Goal: Task Accomplishment & Management: Manage account settings

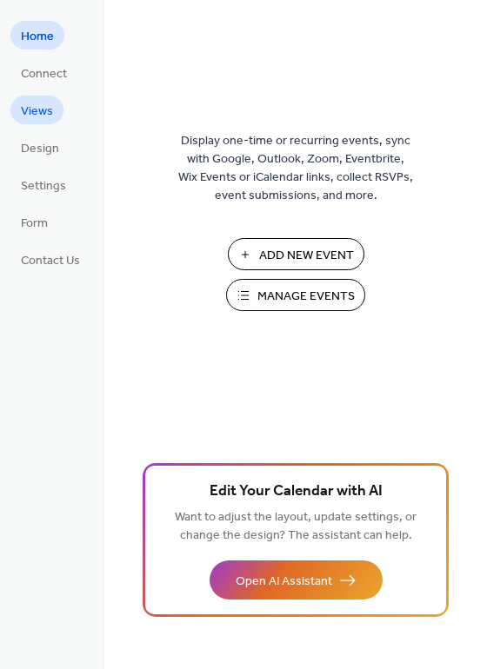
click at [37, 110] on span "Views" at bounding box center [37, 112] width 32 height 18
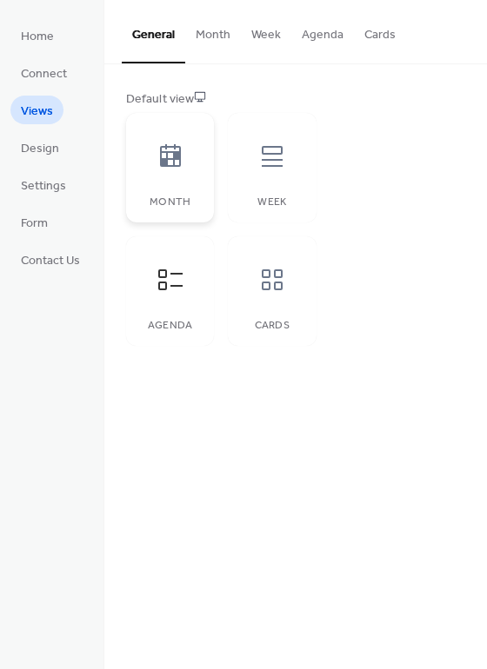
click at [178, 155] on icon at bounding box center [170, 155] width 21 height 23
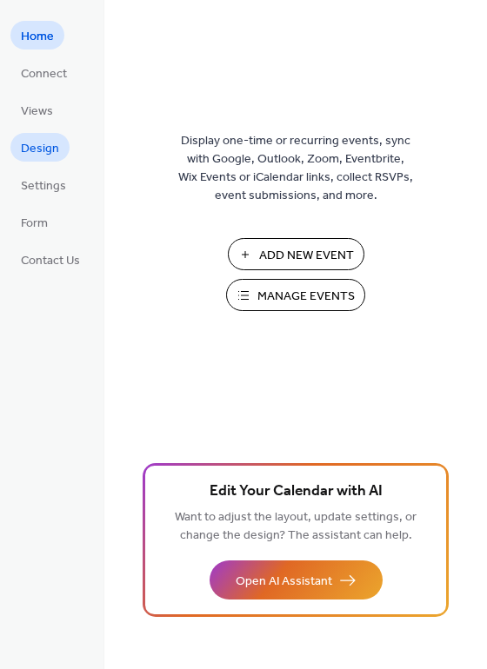
click at [36, 150] on span "Design" at bounding box center [40, 149] width 38 height 18
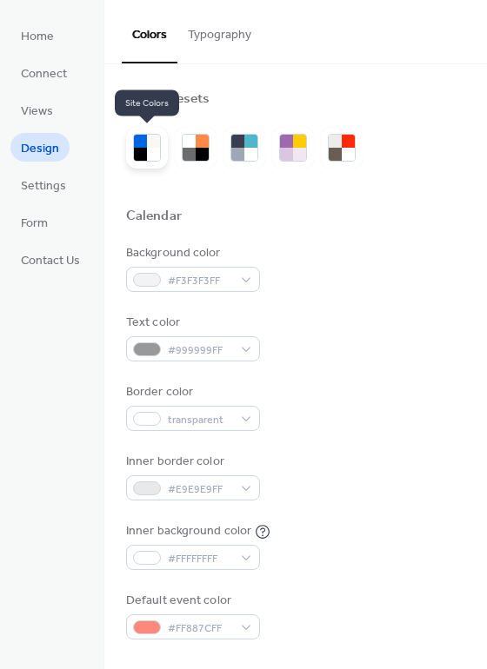
click at [141, 152] on div at bounding box center [140, 154] width 13 height 13
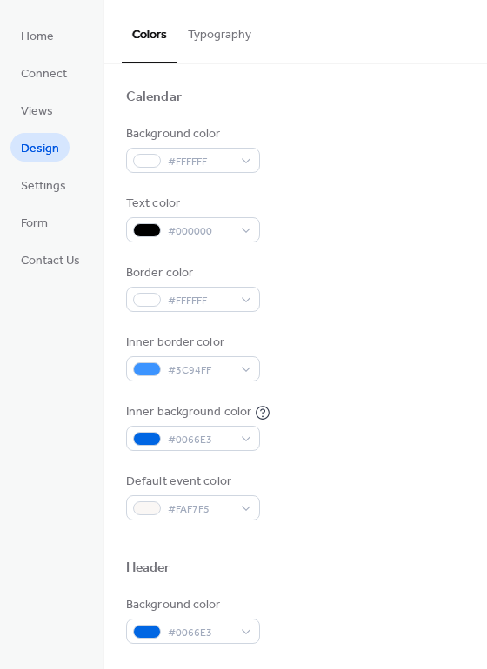
scroll to position [174, 0]
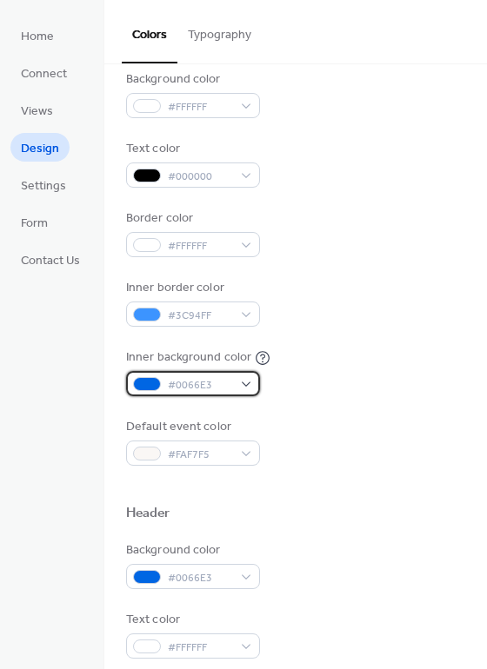
click at [250, 385] on div "#0066E3" at bounding box center [193, 383] width 134 height 25
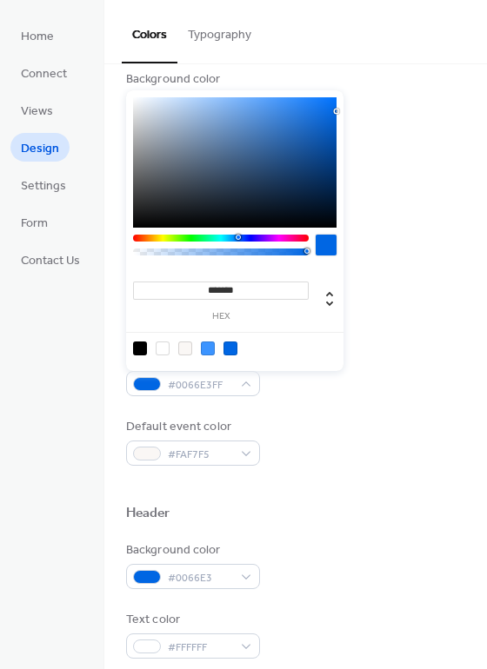
type input "*"
type input "**********"
drag, startPoint x: 306, startPoint y: 251, endPoint x: 240, endPoint y: 256, distance: 66.3
click at [240, 256] on div at bounding box center [221, 250] width 176 height 30
click at [208, 349] on div at bounding box center [208, 349] width 14 height 14
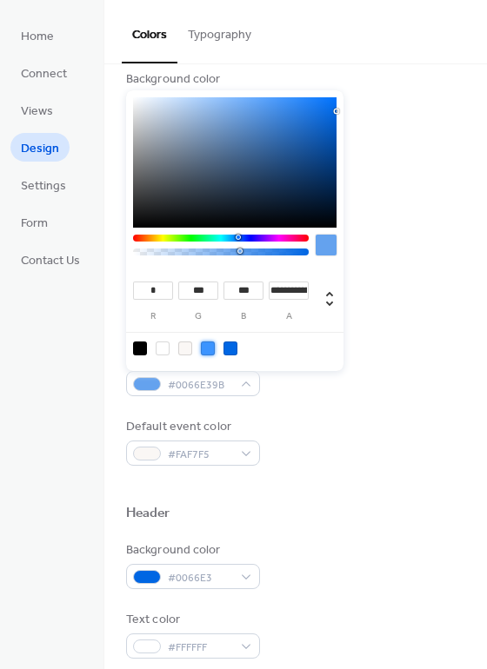
type input "**"
type input "***"
type input "**********"
drag, startPoint x: 304, startPoint y: 250, endPoint x: 230, endPoint y: 254, distance: 74.8
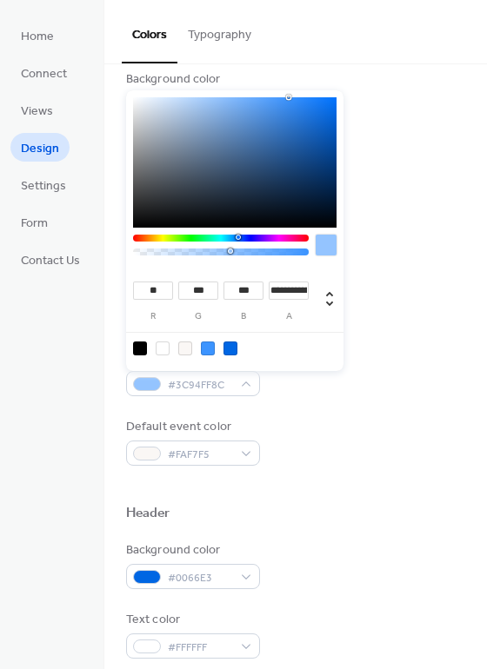
click at [230, 254] on div at bounding box center [221, 252] width 170 height 7
click at [146, 387] on div at bounding box center [147, 384] width 28 height 14
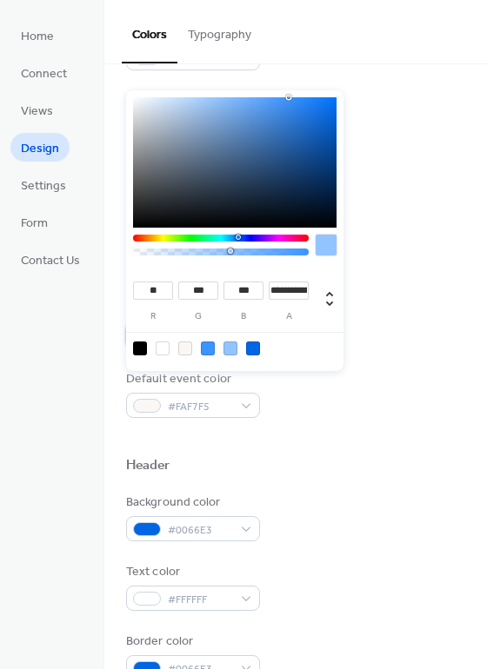
scroll to position [261, 0]
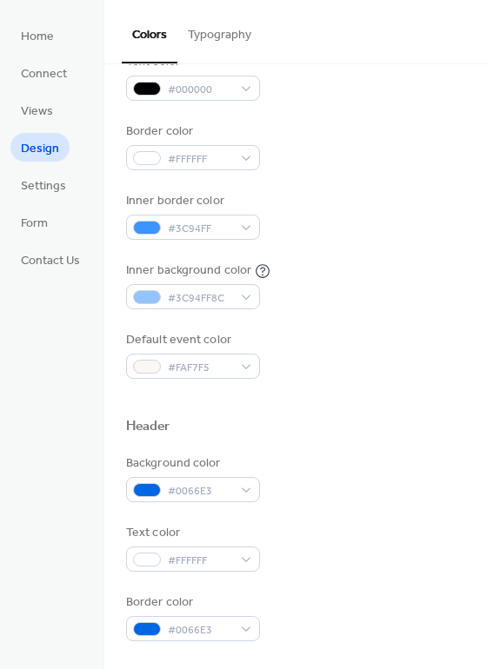
click at [46, 150] on span "Design" at bounding box center [40, 149] width 38 height 18
click at [35, 227] on span "Form" at bounding box center [34, 224] width 27 height 18
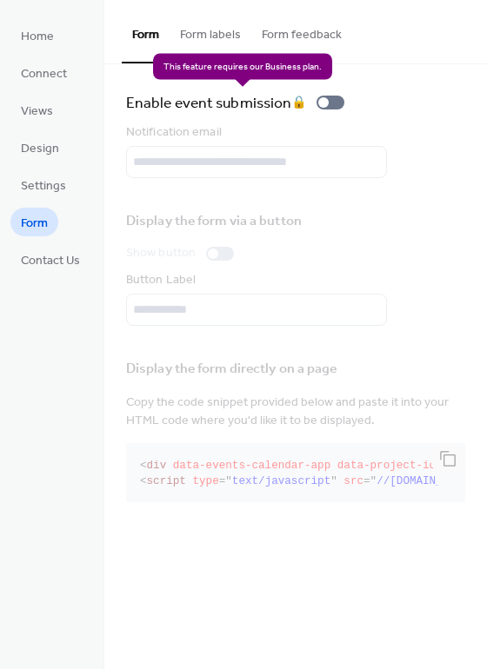
click at [336, 106] on div "Enable event submission 🔒" at bounding box center [238, 102] width 225 height 24
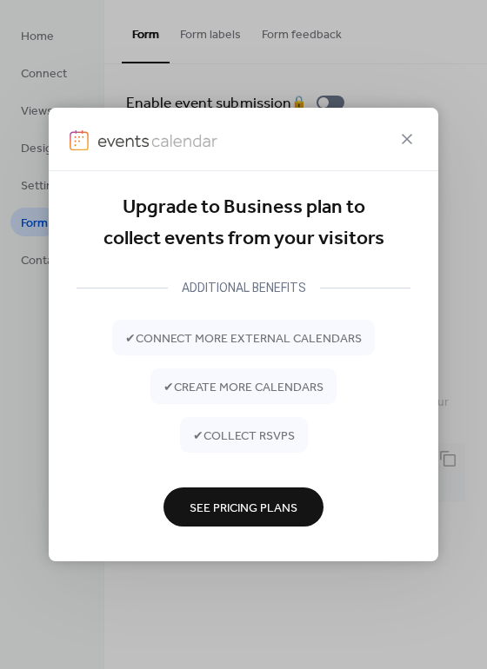
click at [332, 335] on span "✔ connect more external calendars" at bounding box center [243, 338] width 236 height 18
click at [269, 500] on span "See Pricing Plans" at bounding box center [244, 508] width 108 height 18
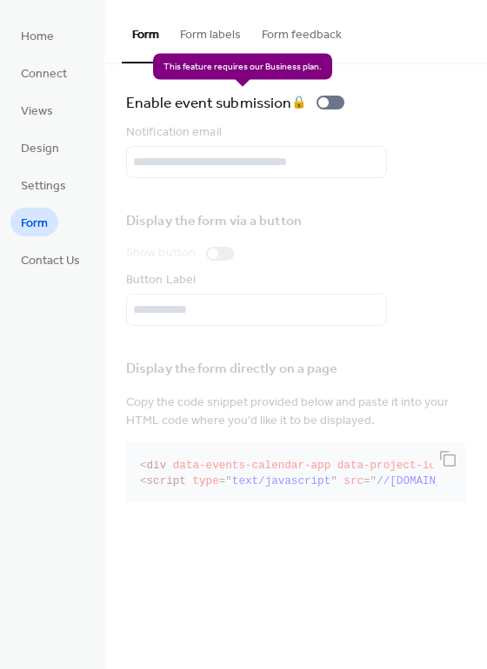
click at [343, 108] on div "Enable event submission 🔒" at bounding box center [238, 102] width 225 height 24
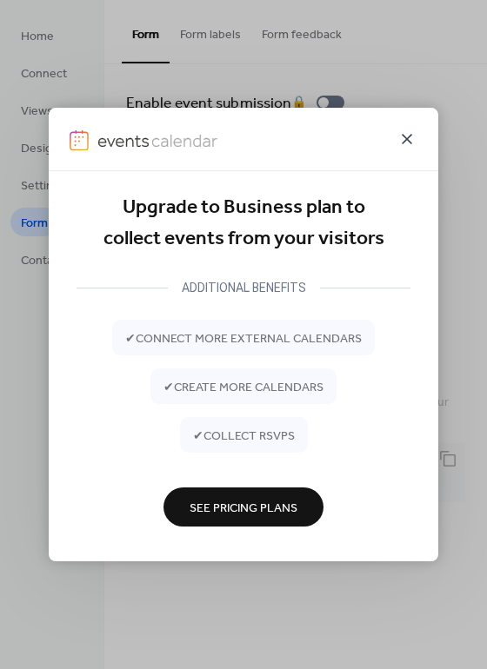
click at [409, 143] on icon at bounding box center [406, 139] width 21 height 21
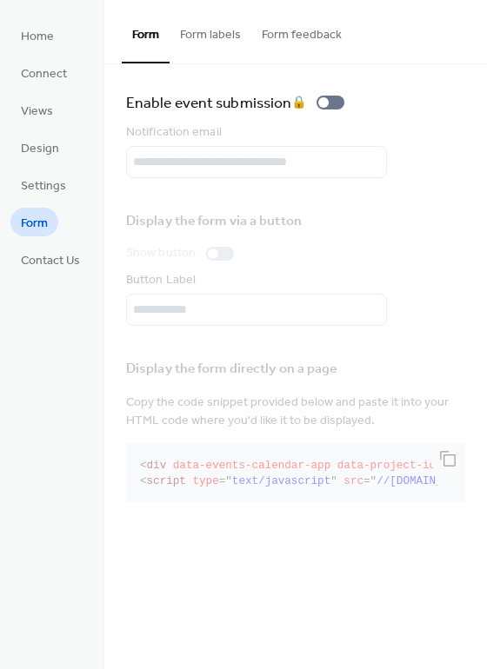
click at [224, 36] on button "Form labels" at bounding box center [211, 31] width 82 height 62
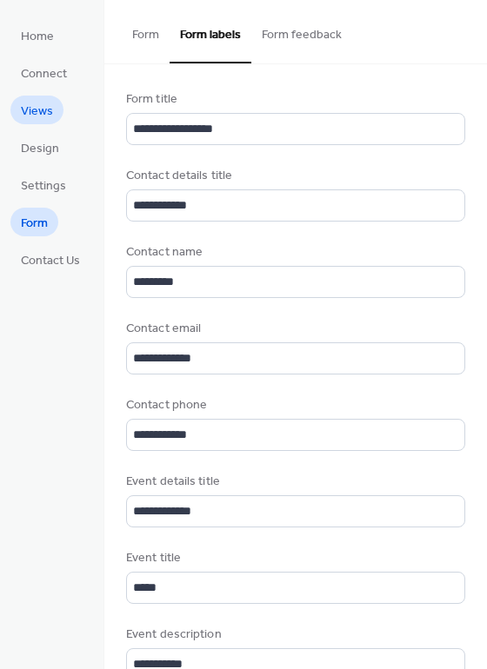
click at [40, 110] on span "Views" at bounding box center [37, 112] width 32 height 18
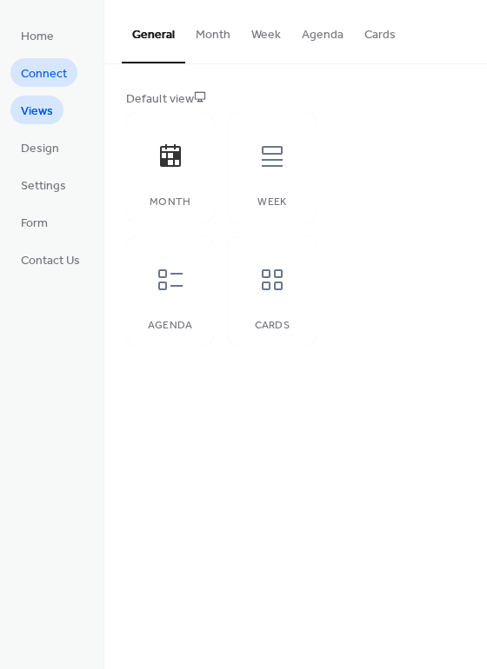
click at [50, 80] on span "Connect" at bounding box center [44, 74] width 46 height 18
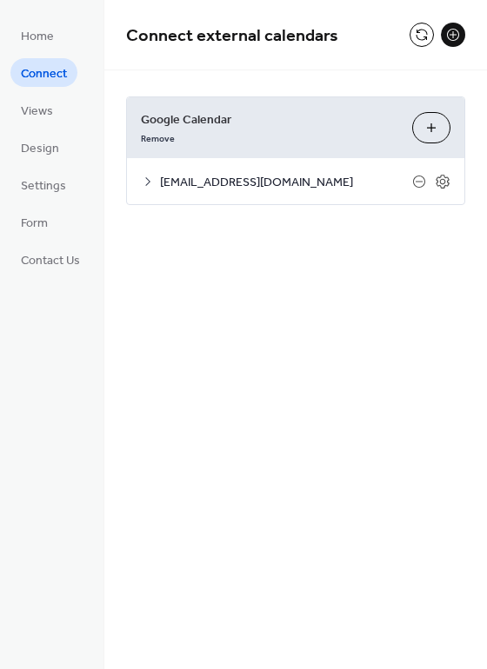
click at [437, 135] on button "Choose Calendars" at bounding box center [431, 127] width 38 height 31
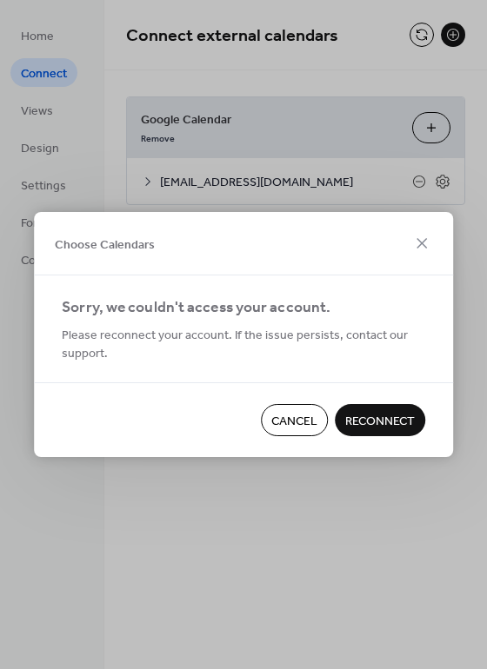
click at [361, 421] on span "Reconnect" at bounding box center [380, 422] width 70 height 18
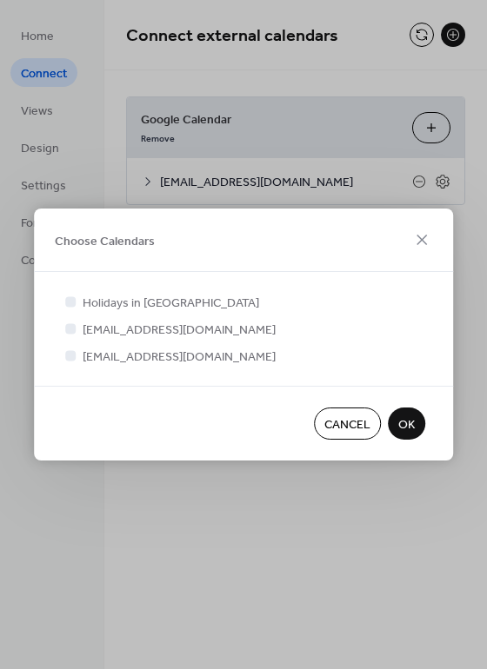
click at [416, 420] on button "OK" at bounding box center [406, 424] width 37 height 32
